Goal: Transaction & Acquisition: Purchase product/service

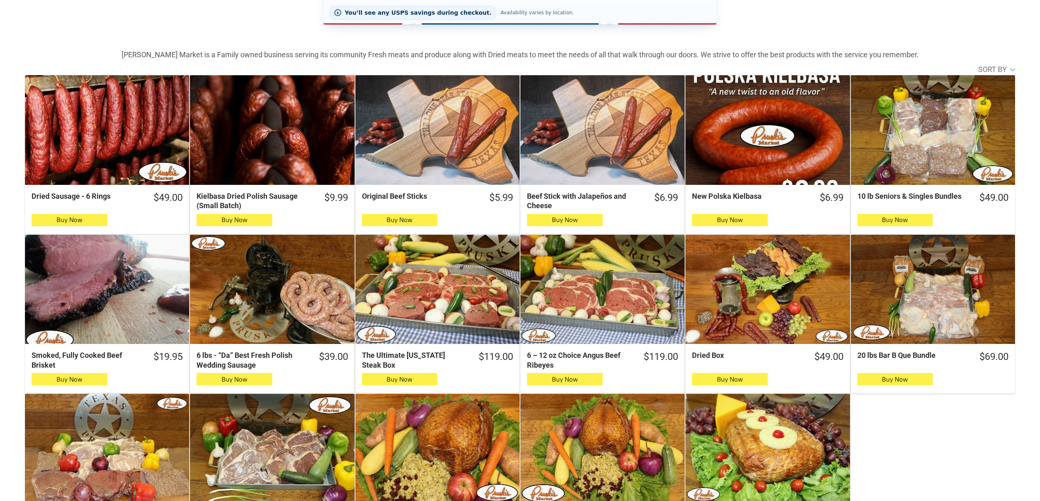
scroll to position [218, 0]
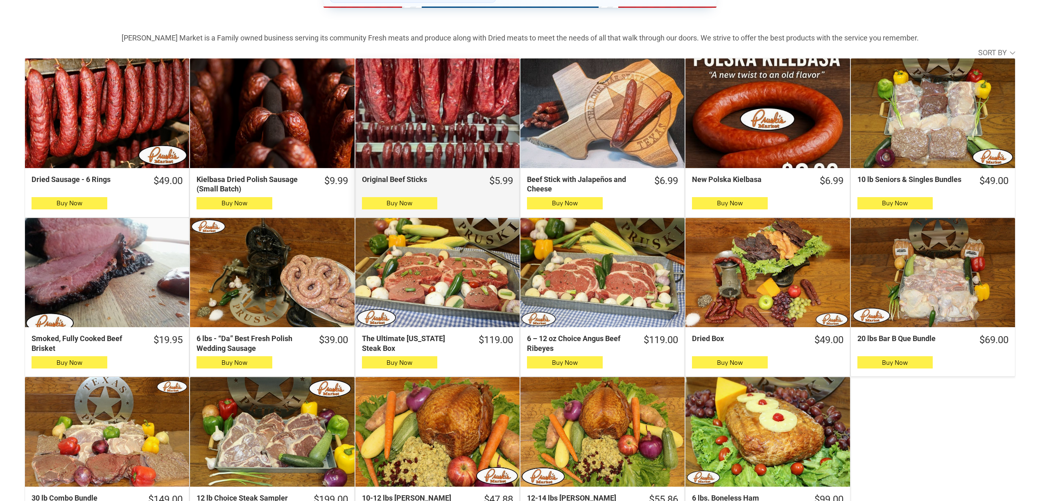
click at [460, 99] on div "Original Beef Sticks" at bounding box center [437, 114] width 164 height 110
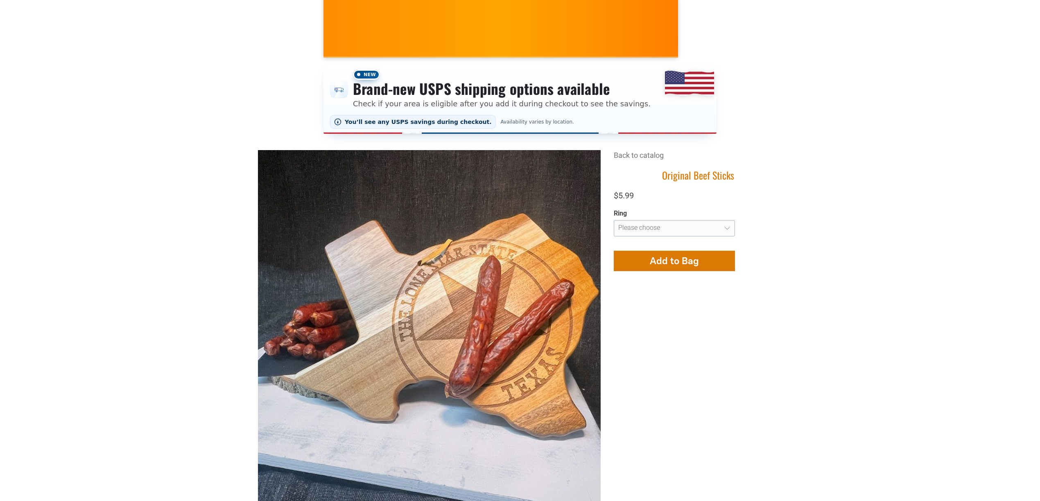
scroll to position [164, 0]
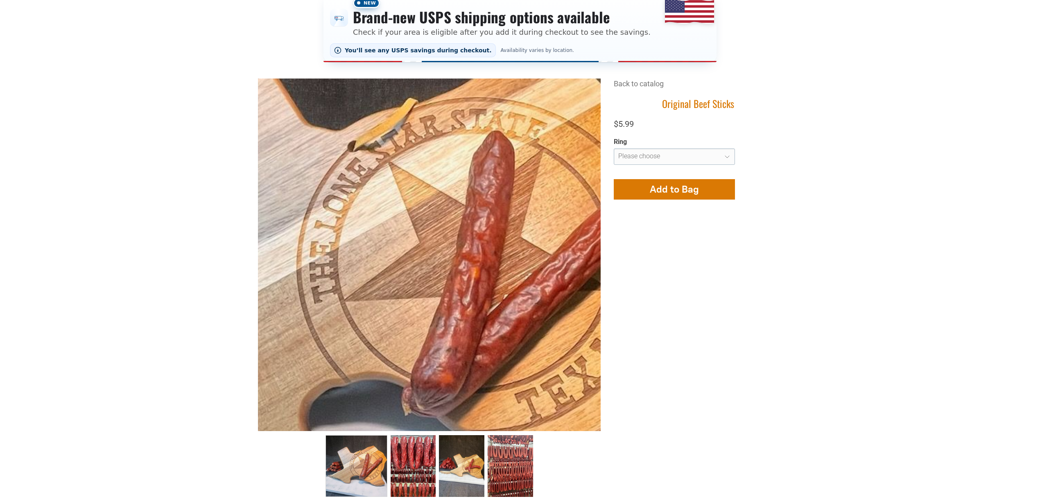
drag, startPoint x: 492, startPoint y: 242, endPoint x: 218, endPoint y: 228, distance: 274.6
